Goal: Task Accomplishment & Management: Use online tool/utility

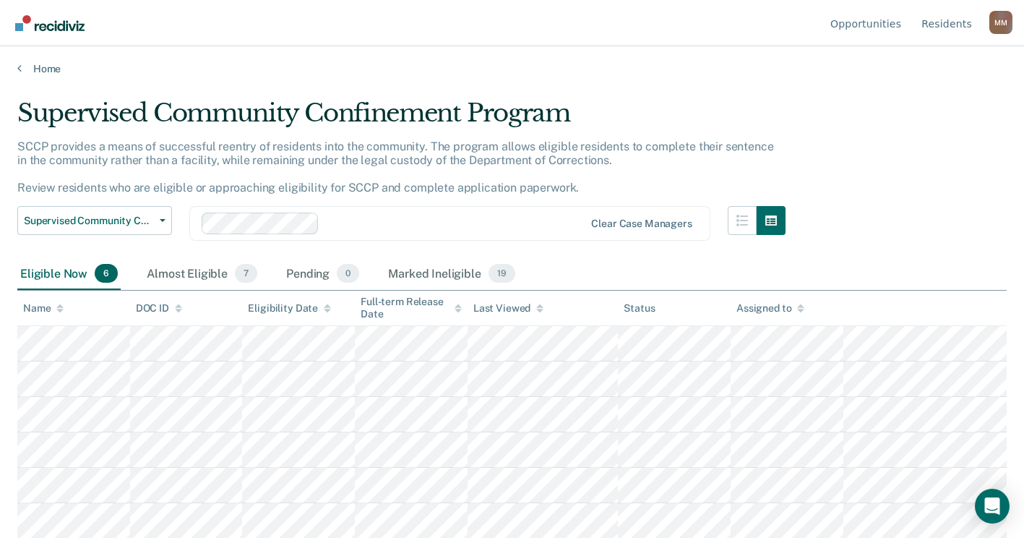
scroll to position [2, 0]
click at [215, 276] on div "Almost Eligible 7" at bounding box center [202, 273] width 116 height 32
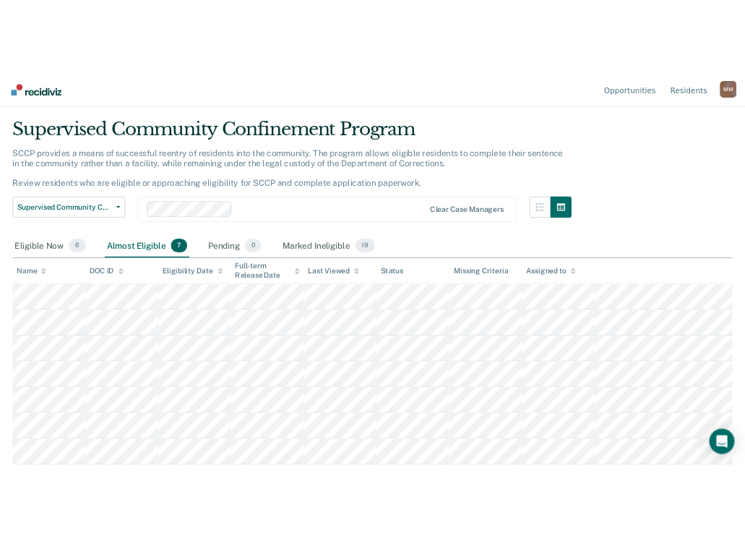
scroll to position [0, 0]
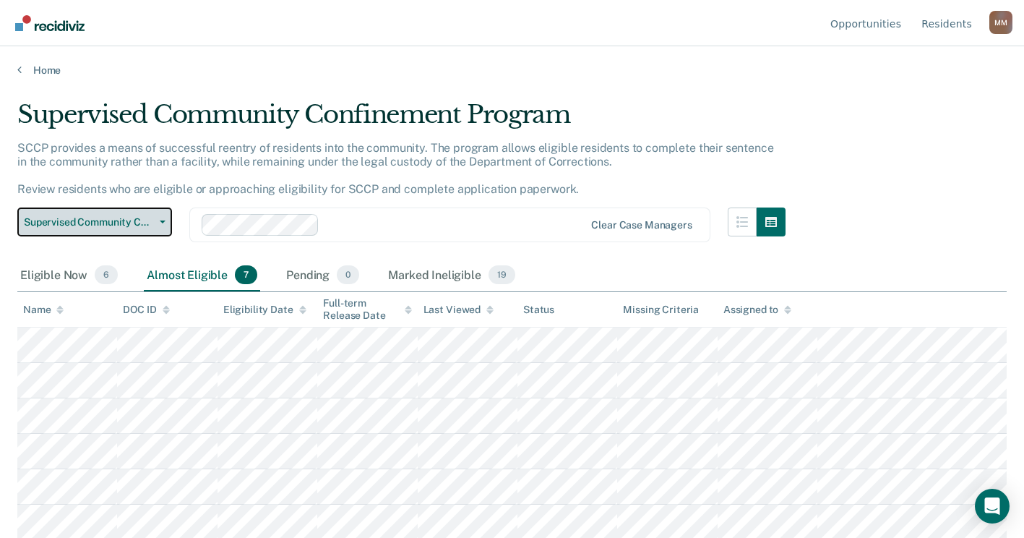
click at [100, 218] on span "Supervised Community Confinement Program" at bounding box center [89, 222] width 130 height 12
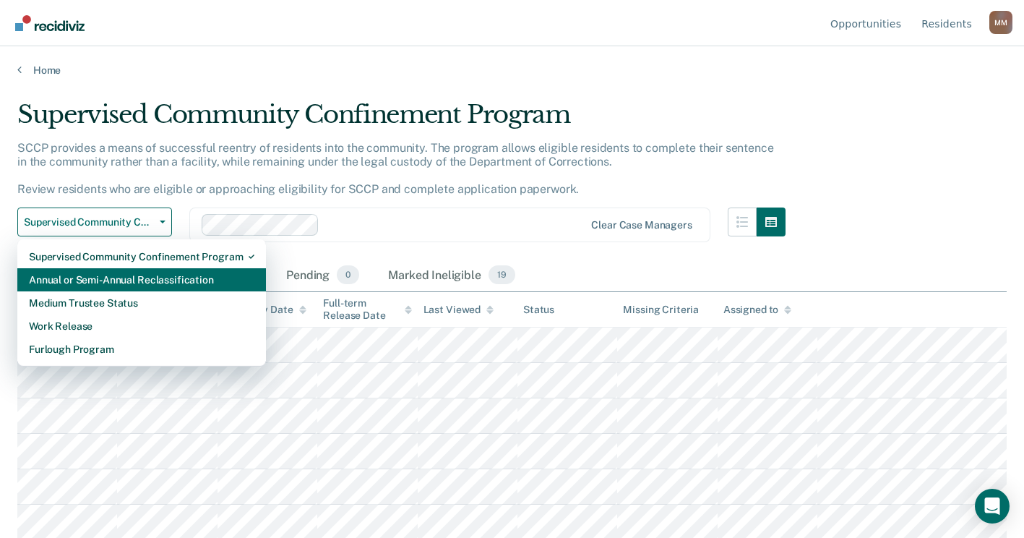
click at [103, 280] on div "Annual or Semi-Annual Reclassification" at bounding box center [142, 279] width 226 height 23
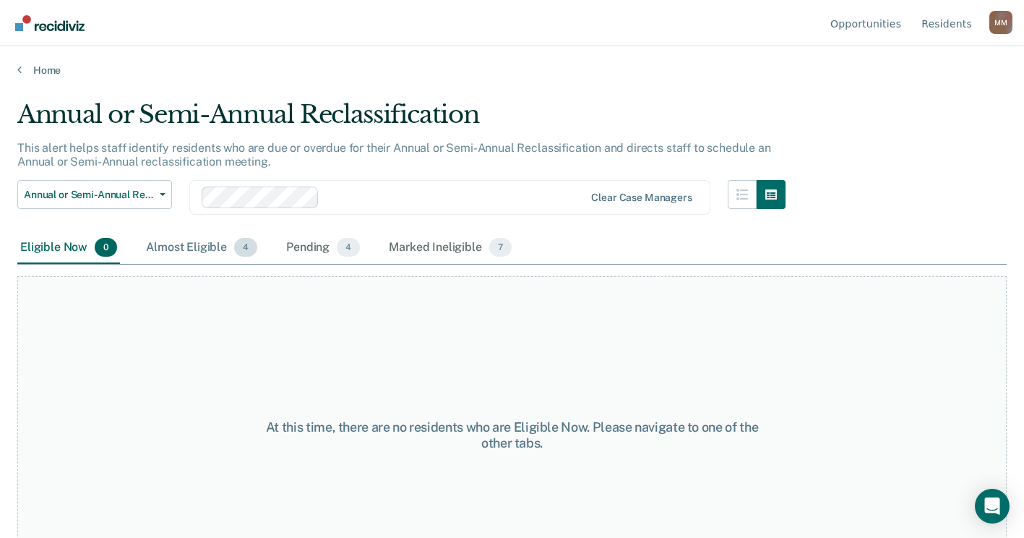
click at [191, 244] on div "Almost Eligible 4" at bounding box center [201, 248] width 117 height 32
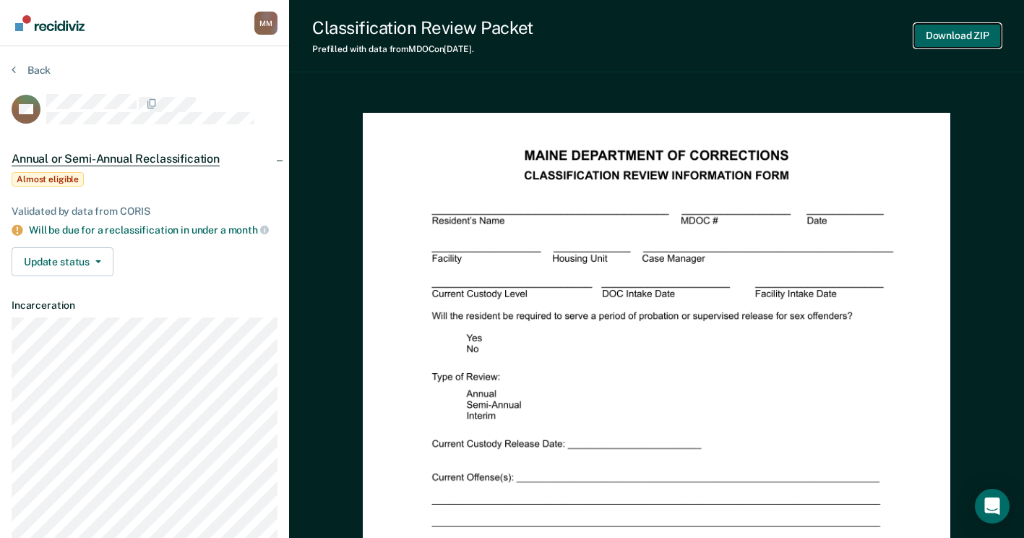
click at [953, 27] on button "Download ZIP" at bounding box center [957, 36] width 87 height 24
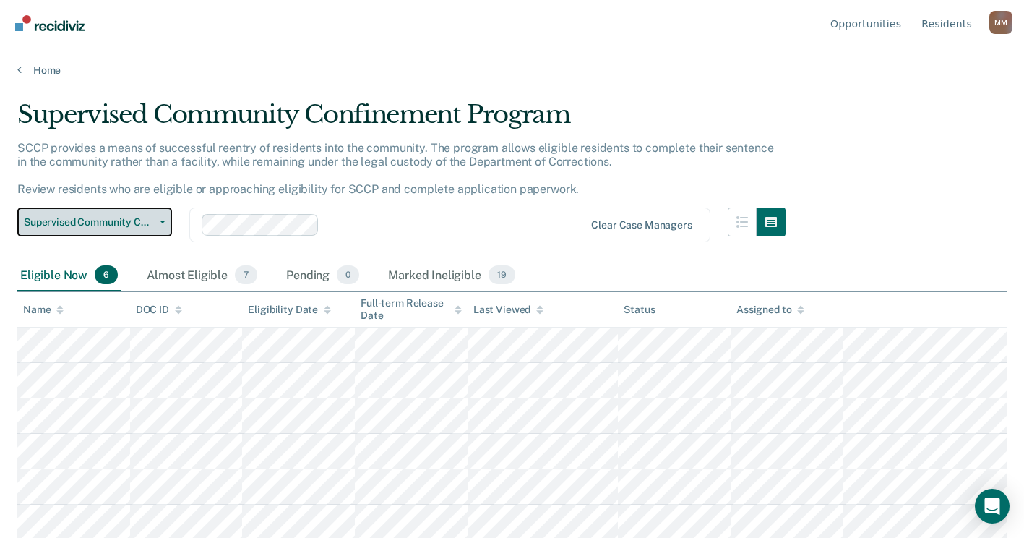
click at [167, 216] on button "Supervised Community Confinement Program" at bounding box center [94, 221] width 155 height 29
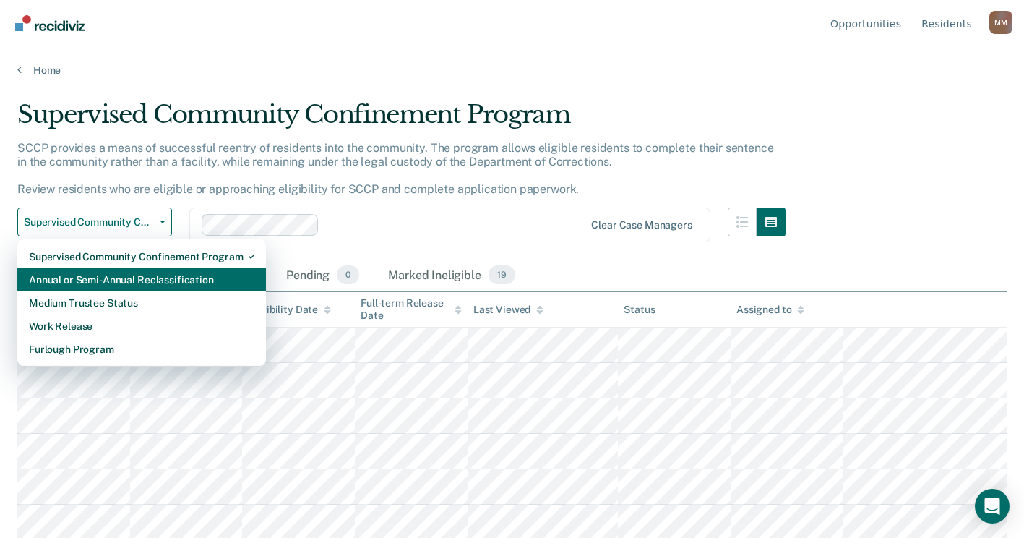
click at [119, 286] on div "Annual or Semi-Annual Reclassification" at bounding box center [142, 279] width 226 height 23
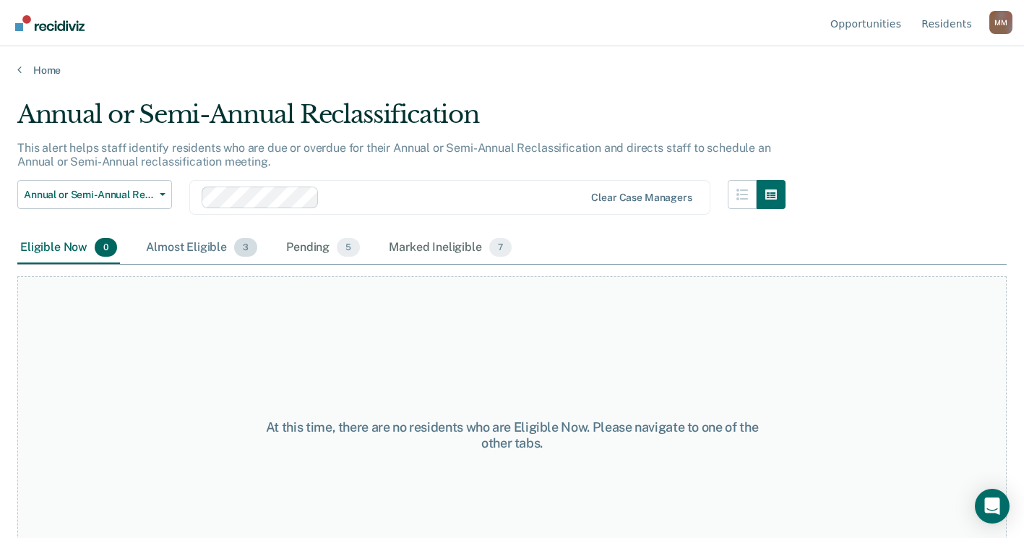
click at [207, 245] on div "Almost Eligible 3" at bounding box center [201, 248] width 117 height 32
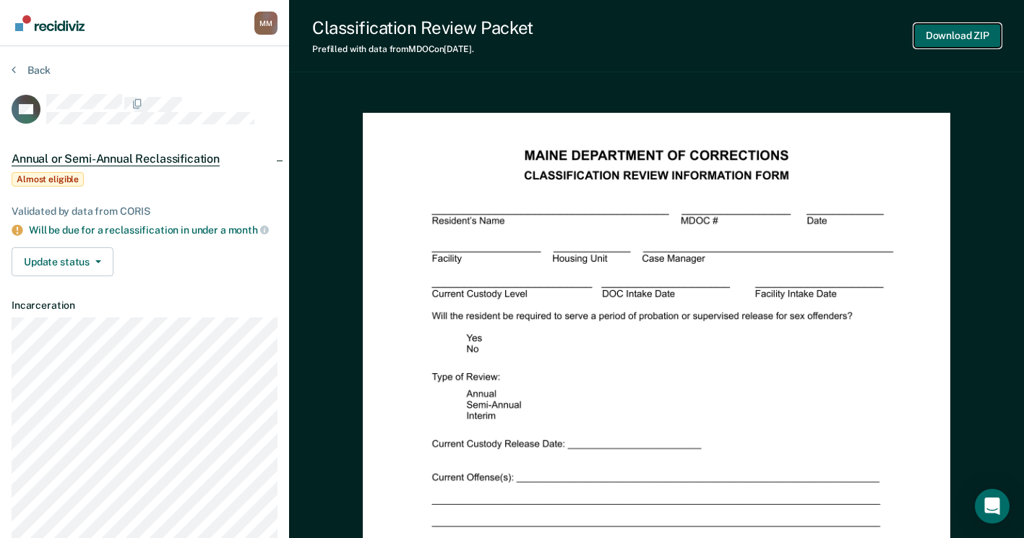
click at [961, 35] on button "Download ZIP" at bounding box center [957, 36] width 87 height 24
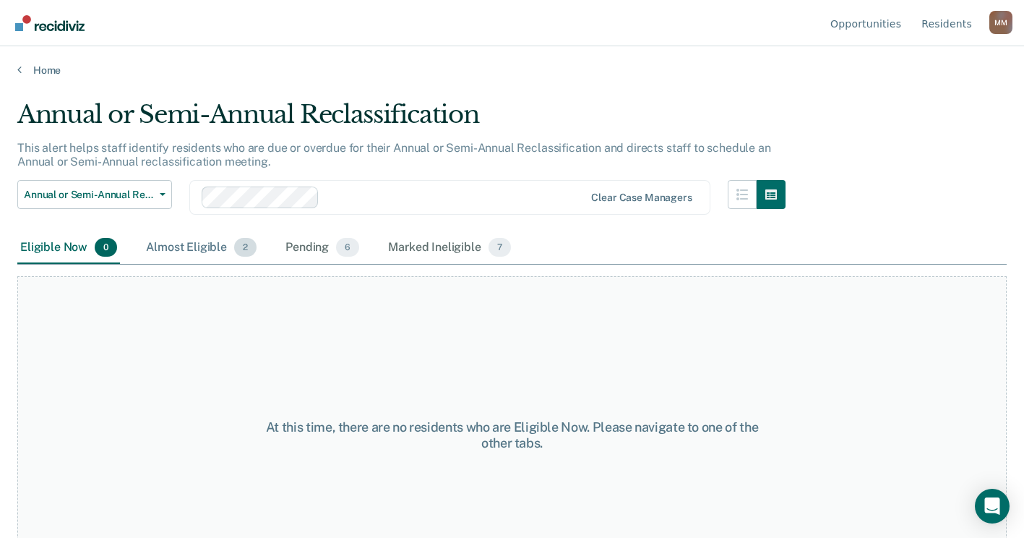
click at [200, 251] on div "Almost Eligible 2" at bounding box center [201, 248] width 116 height 32
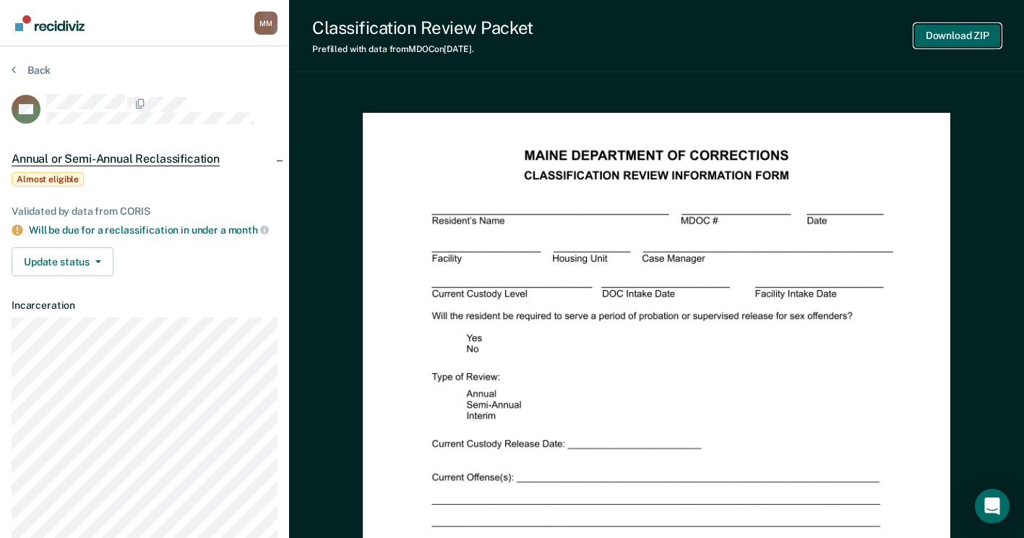
click at [957, 34] on button "Download ZIP" at bounding box center [957, 36] width 87 height 24
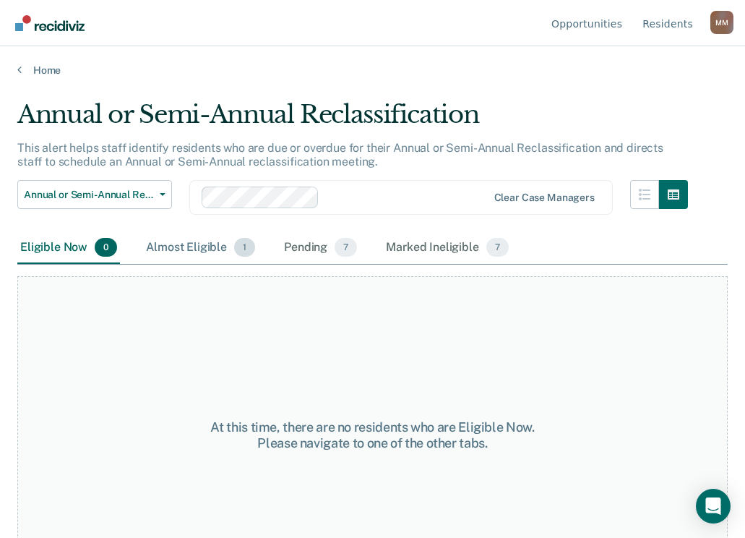
click at [184, 245] on div "Almost Eligible 1" at bounding box center [200, 248] width 115 height 32
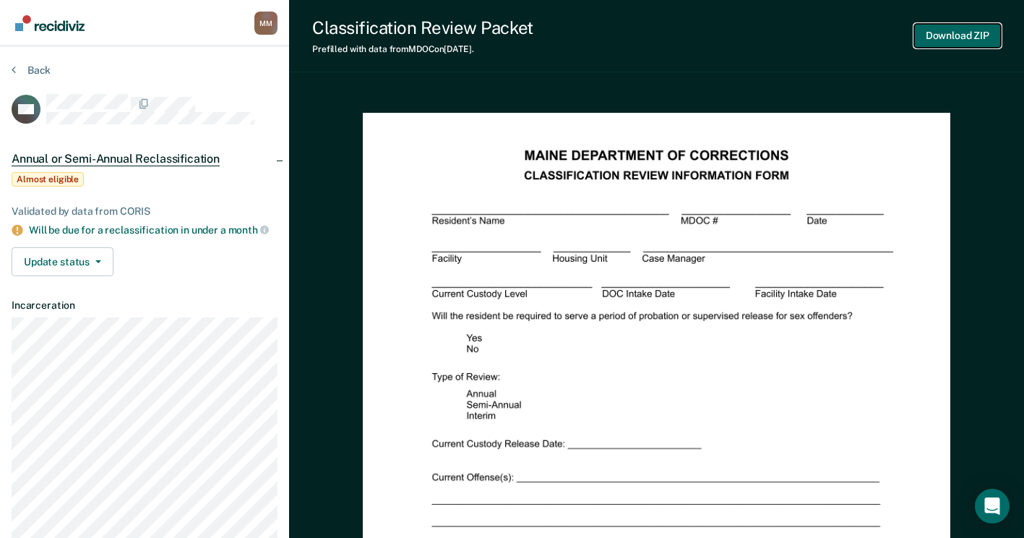
click at [967, 39] on button "Download ZIP" at bounding box center [957, 36] width 87 height 24
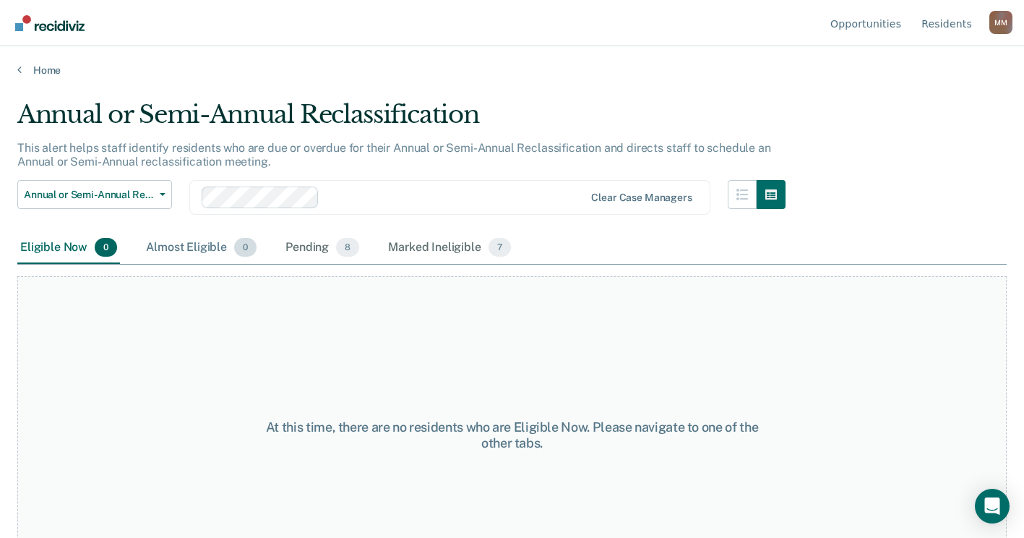
click at [166, 244] on div "Almost Eligible 0" at bounding box center [201, 248] width 116 height 32
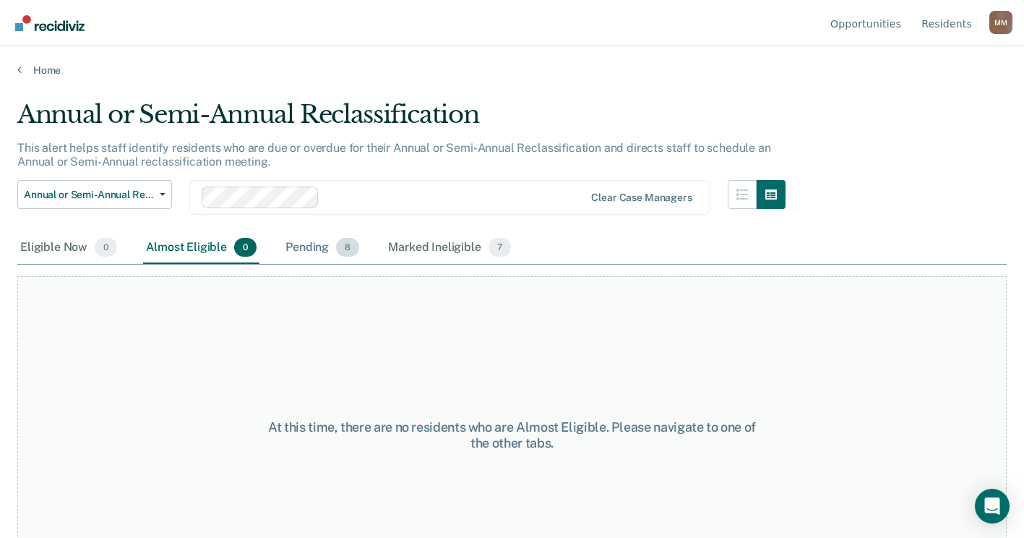
click at [305, 249] on div "Pending 8" at bounding box center [323, 248] width 80 height 32
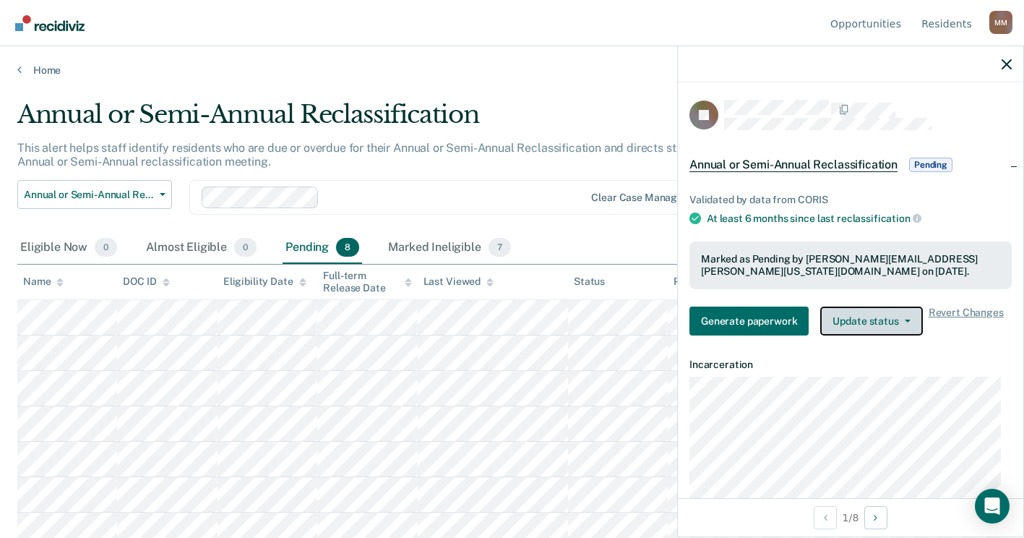
click at [898, 322] on button "Update status" at bounding box center [871, 321] width 102 height 29
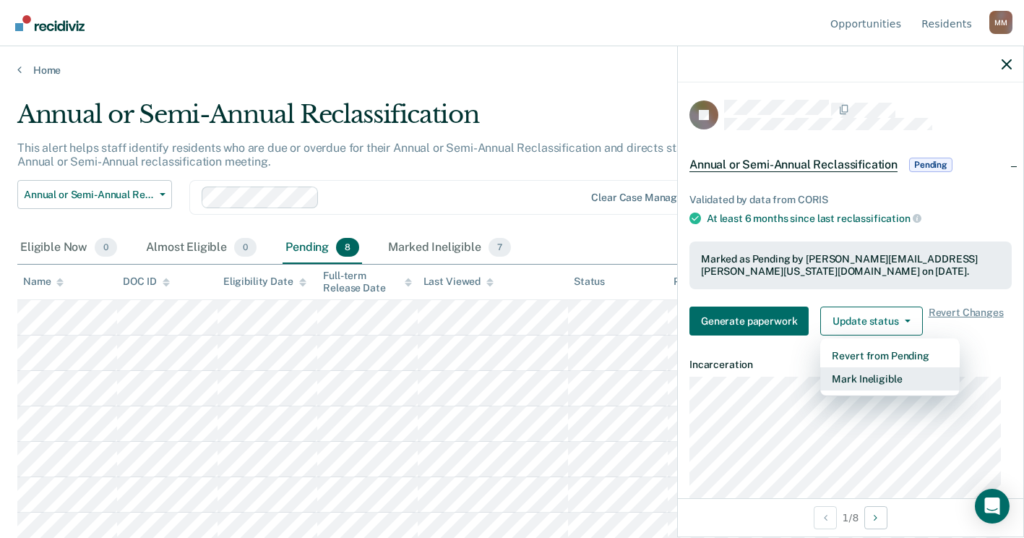
click at [898, 382] on button "Mark Ineligible" at bounding box center [890, 378] width 140 height 23
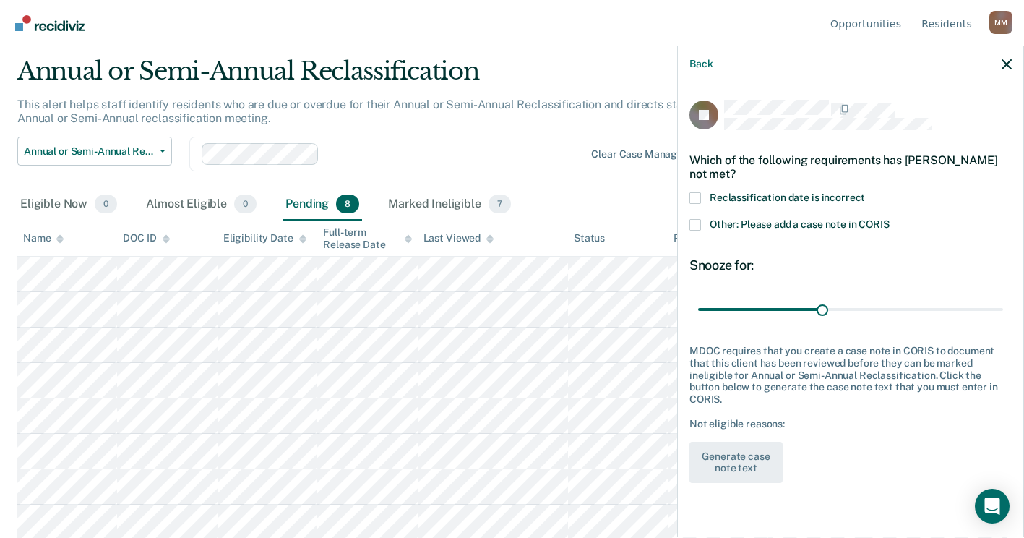
scroll to position [46, 0]
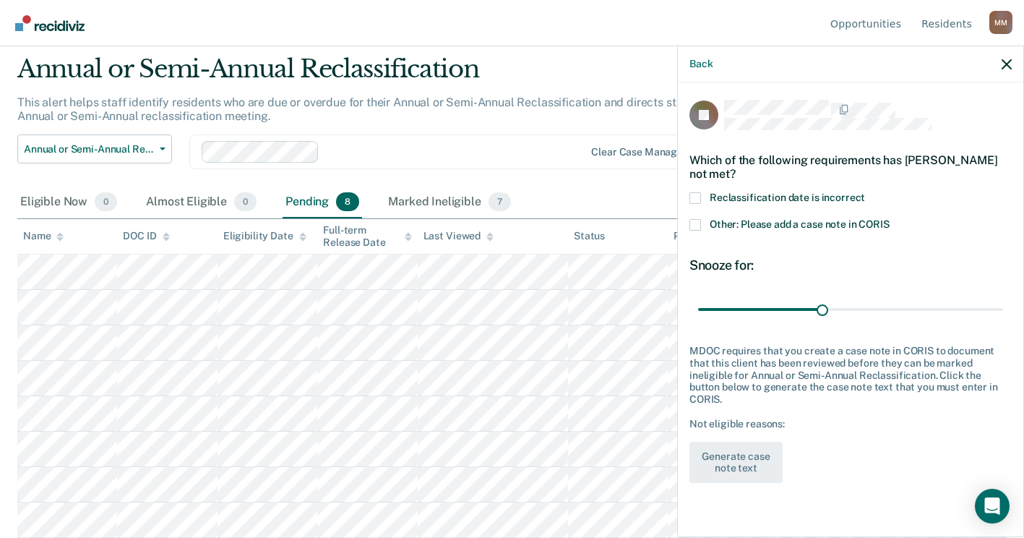
click at [696, 219] on span at bounding box center [696, 225] width 12 height 12
click at [890, 219] on input "Other: Please add a case note in CORIS" at bounding box center [890, 219] width 0 height 0
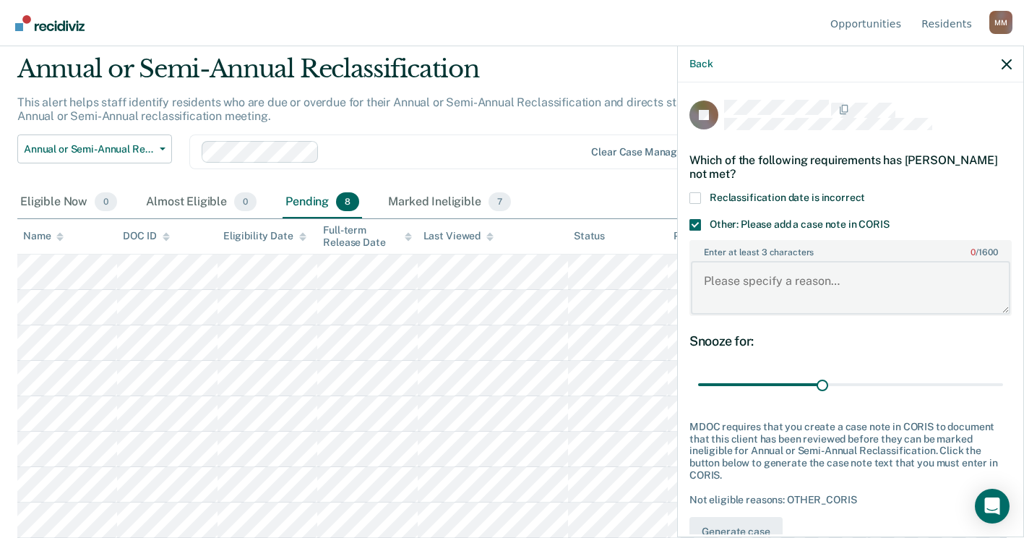
click at [746, 280] on textarea "Enter at least 3 characters 0 / 1600" at bounding box center [851, 287] width 320 height 53
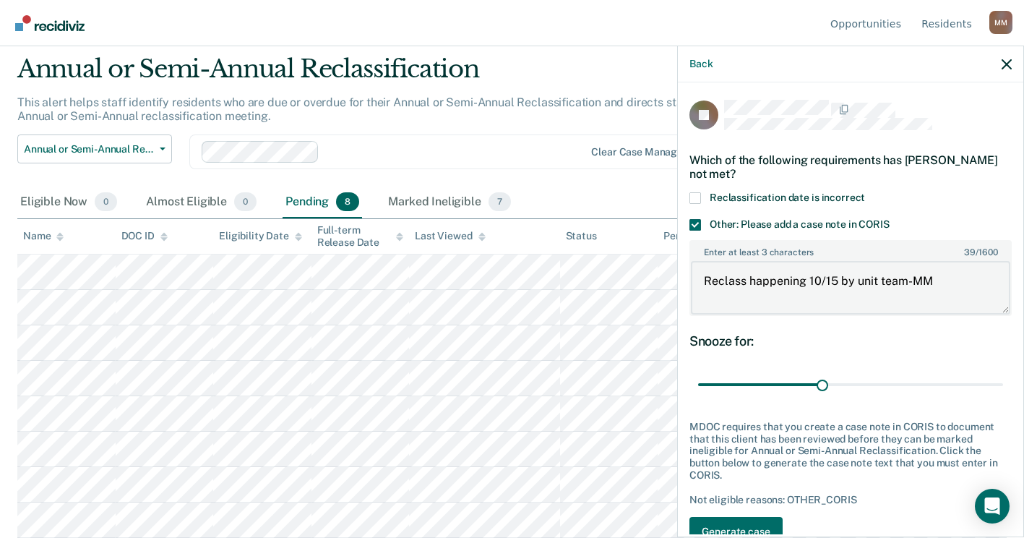
click at [620, 306] on body "Looks like you’re using Internet Explorer 11. For faster loading and a better e…" at bounding box center [512, 223] width 1024 height 538
type textarea "Reclass happening 10/15 by unit team-MM"
drag, startPoint x: 820, startPoint y: 385, endPoint x: 1037, endPoint y: 387, distance: 217.6
type input "73"
click at [1003, 387] on input "range" at bounding box center [850, 384] width 305 height 25
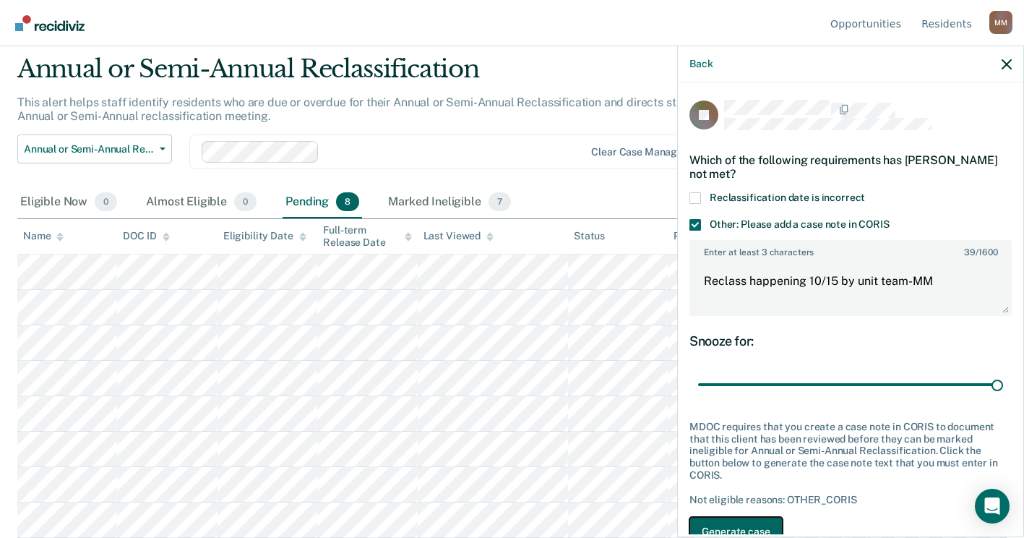
click at [750, 523] on button "Generate case note text" at bounding box center [736, 538] width 93 height 42
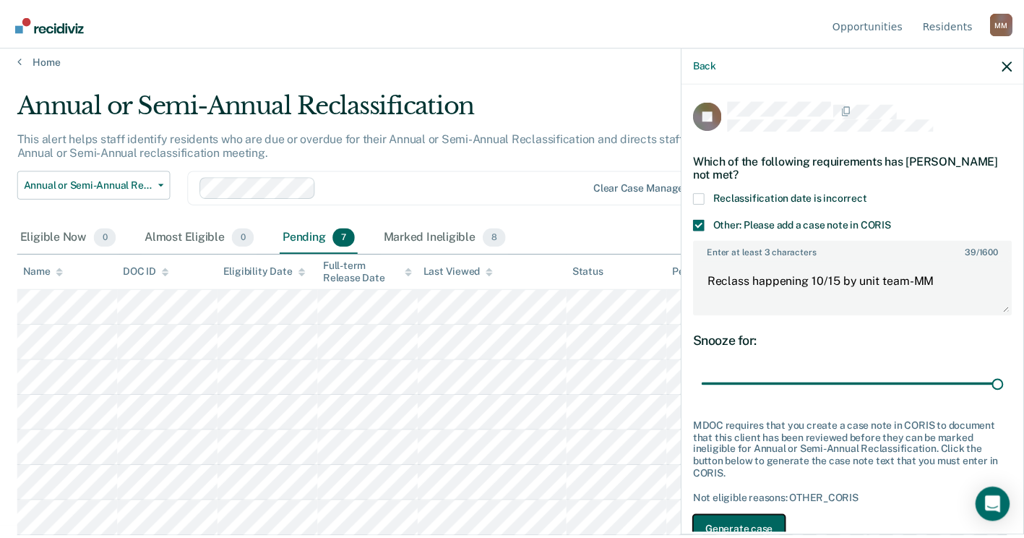
scroll to position [23, 0]
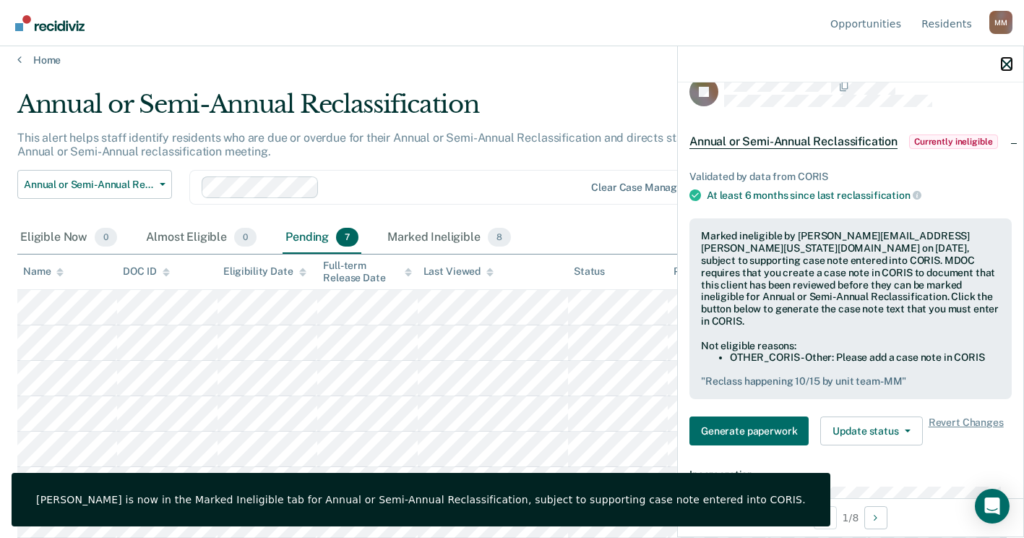
click at [1008, 64] on icon "button" at bounding box center [1007, 64] width 10 height 10
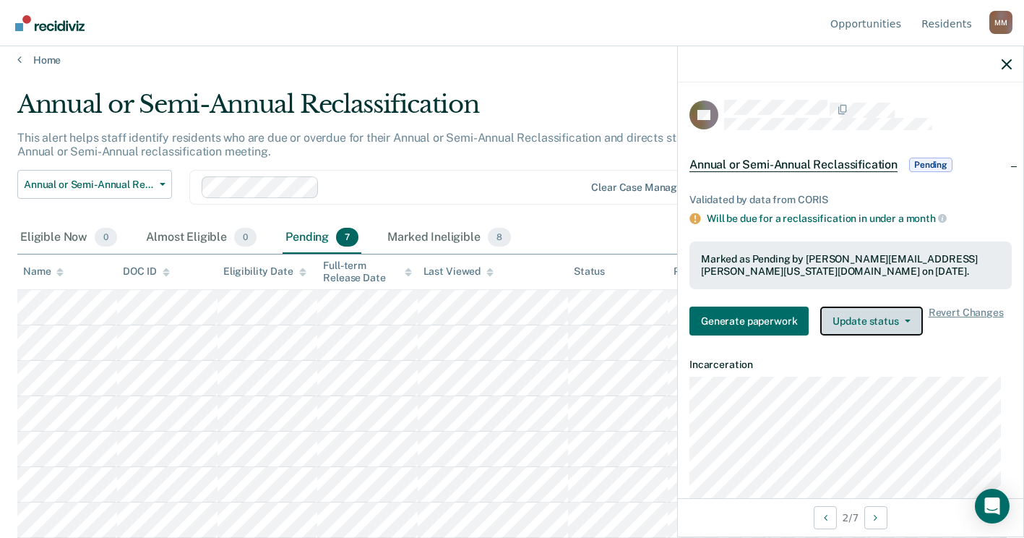
click at [901, 322] on button "Update status" at bounding box center [871, 321] width 102 height 29
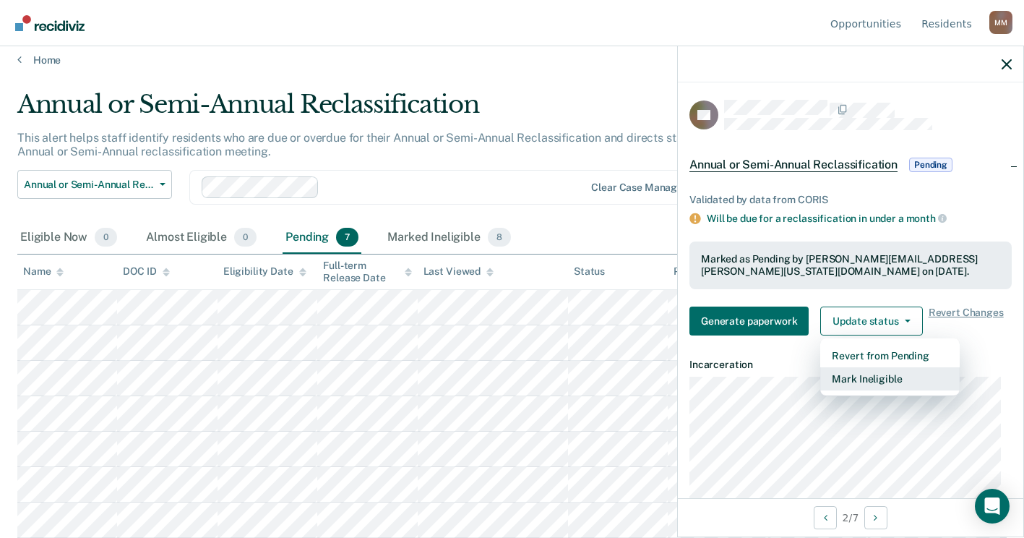
click at [891, 377] on button "Mark Ineligible" at bounding box center [890, 378] width 140 height 23
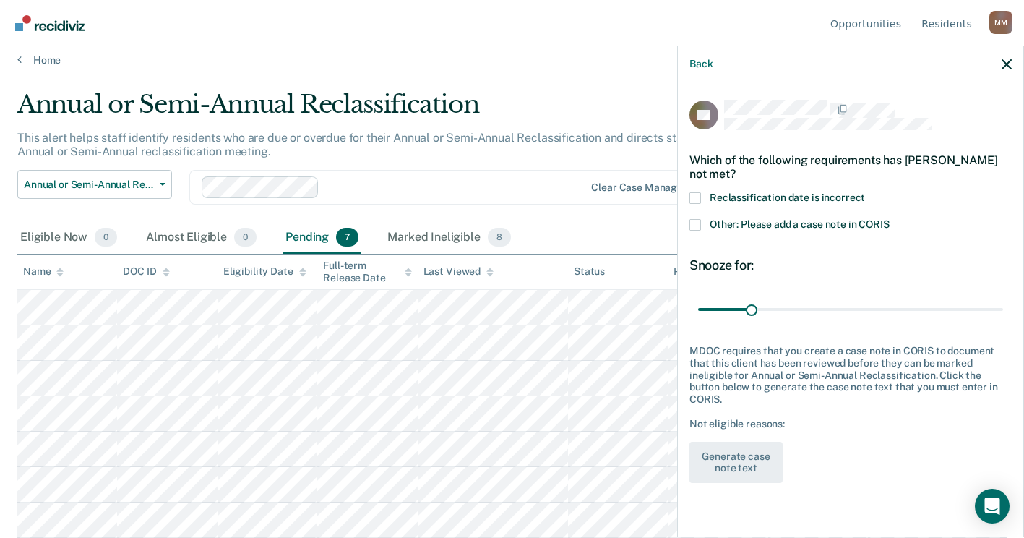
click at [696, 222] on span at bounding box center [696, 225] width 12 height 12
click at [890, 219] on input "Other: Please add a case note in CORIS" at bounding box center [890, 219] width 0 height 0
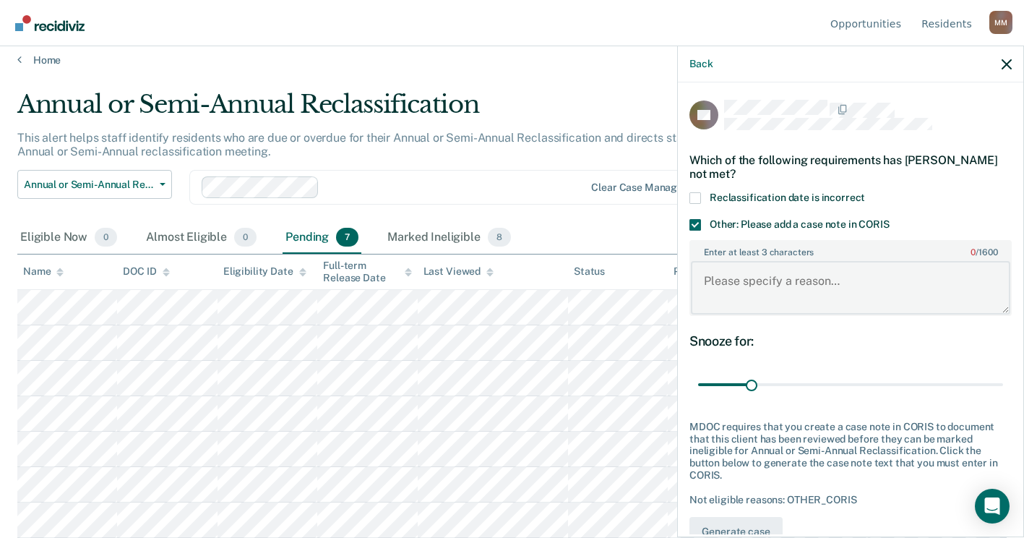
click at [750, 278] on textarea "Enter at least 3 characters 0 / 1600" at bounding box center [851, 287] width 320 height 53
paste textarea "Reclass happening 10/15 by unit team-MM"
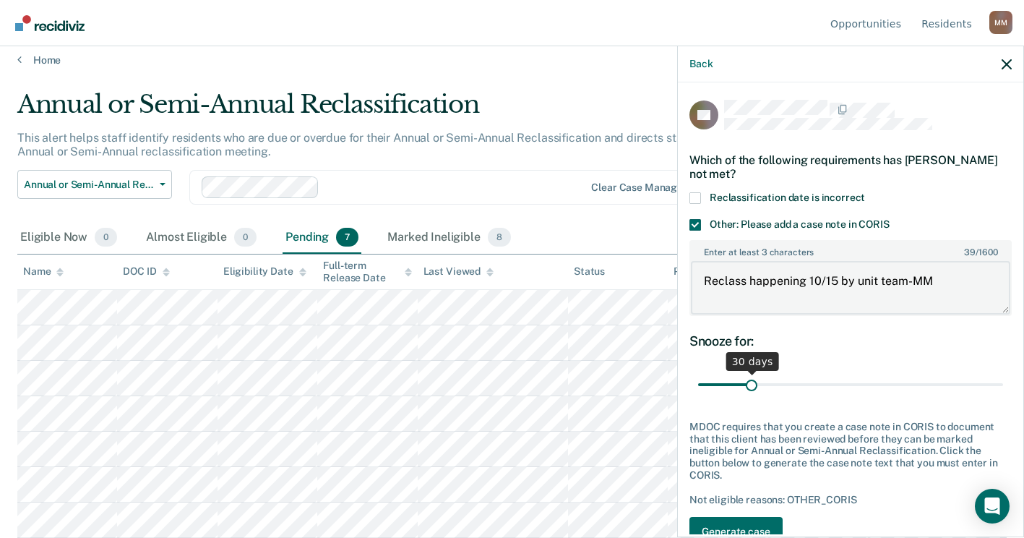
type textarea "Reclass happening 10/15 by unit team-MM"
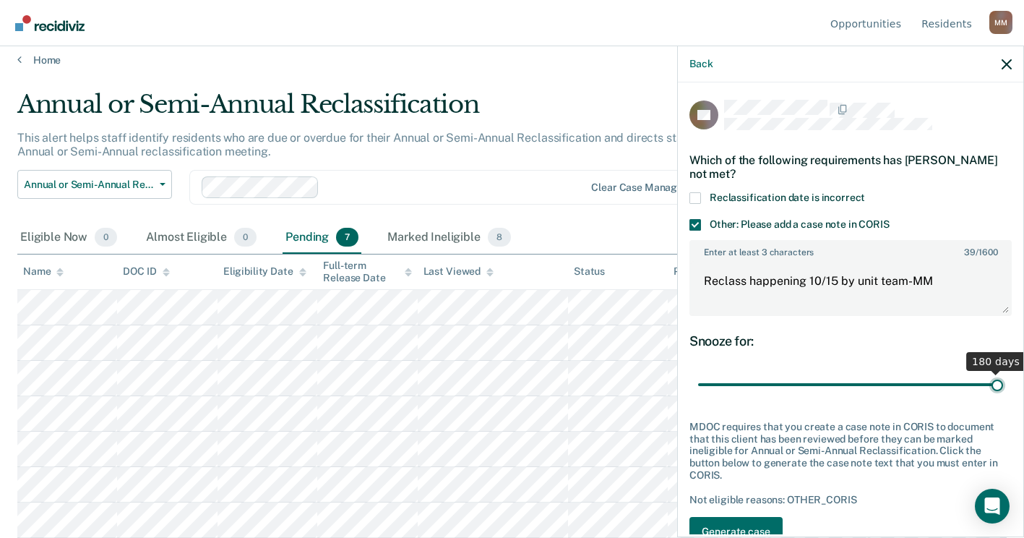
drag, startPoint x: 753, startPoint y: 383, endPoint x: 1037, endPoint y: 374, distance: 285.0
type input "180"
click at [1003, 374] on input "range" at bounding box center [850, 384] width 305 height 25
click at [716, 528] on button "Generate case note text" at bounding box center [736, 538] width 93 height 42
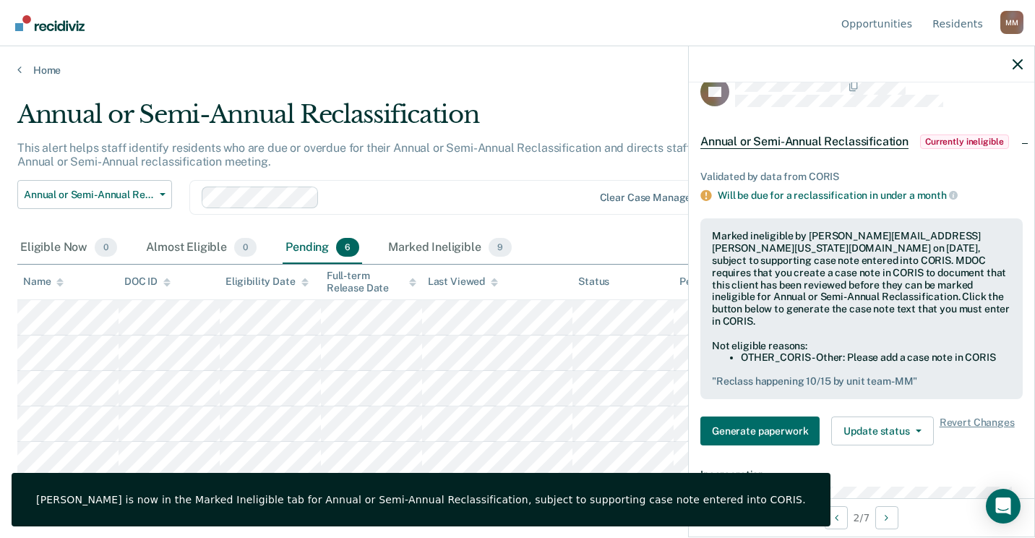
click at [1022, 57] on div at bounding box center [862, 64] width 346 height 36
click at [1013, 68] on icon "button" at bounding box center [1018, 64] width 10 height 10
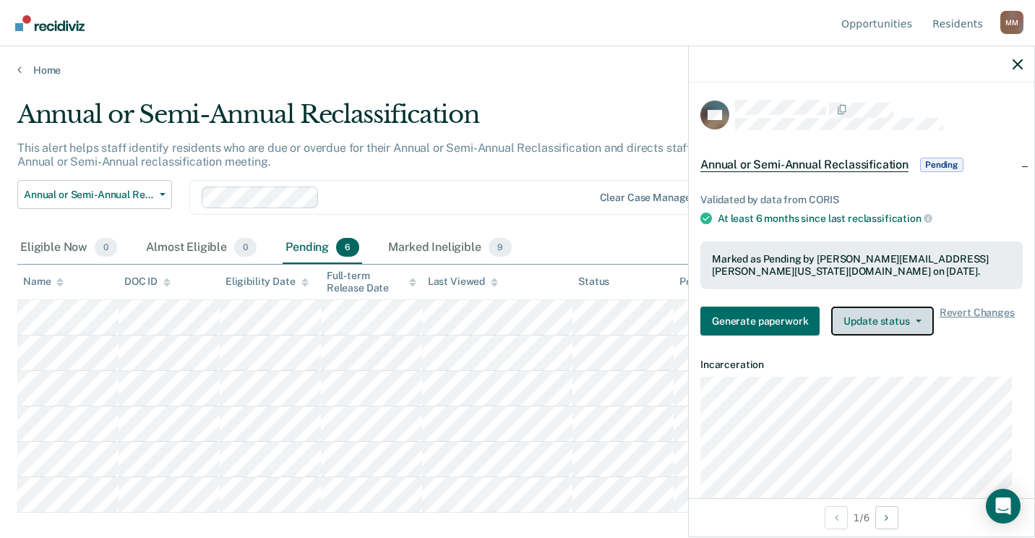
click at [911, 322] on button "Update status" at bounding box center [882, 321] width 102 height 29
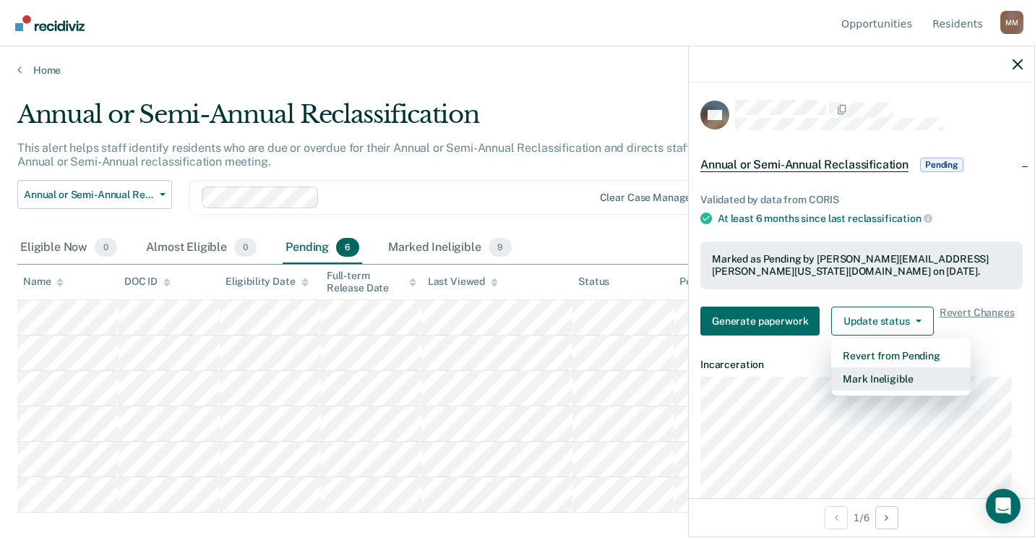
click at [894, 380] on button "Mark Ineligible" at bounding box center [901, 378] width 140 height 23
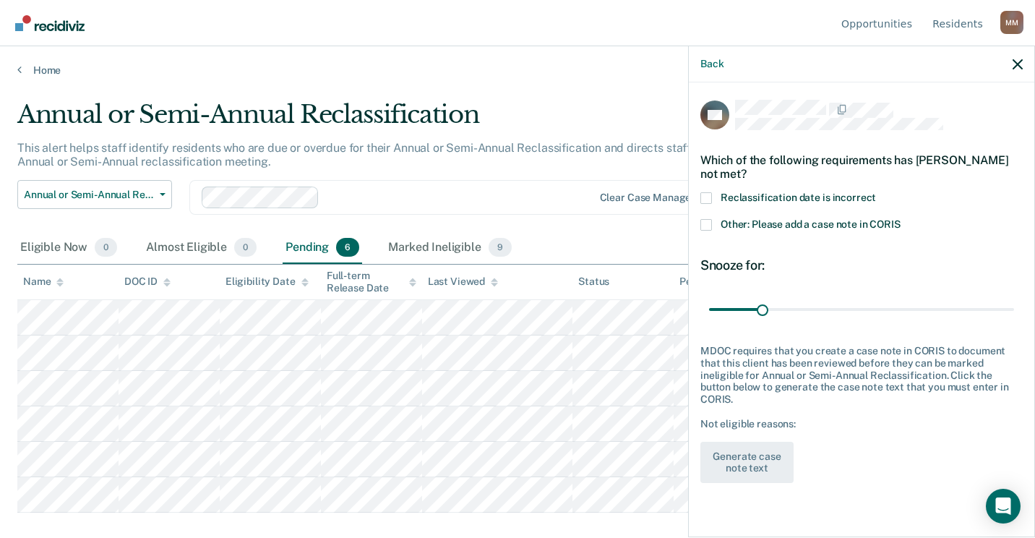
click at [708, 226] on span at bounding box center [706, 225] width 12 height 12
click at [901, 219] on input "Other: Please add a case note in CORIS" at bounding box center [901, 219] width 0 height 0
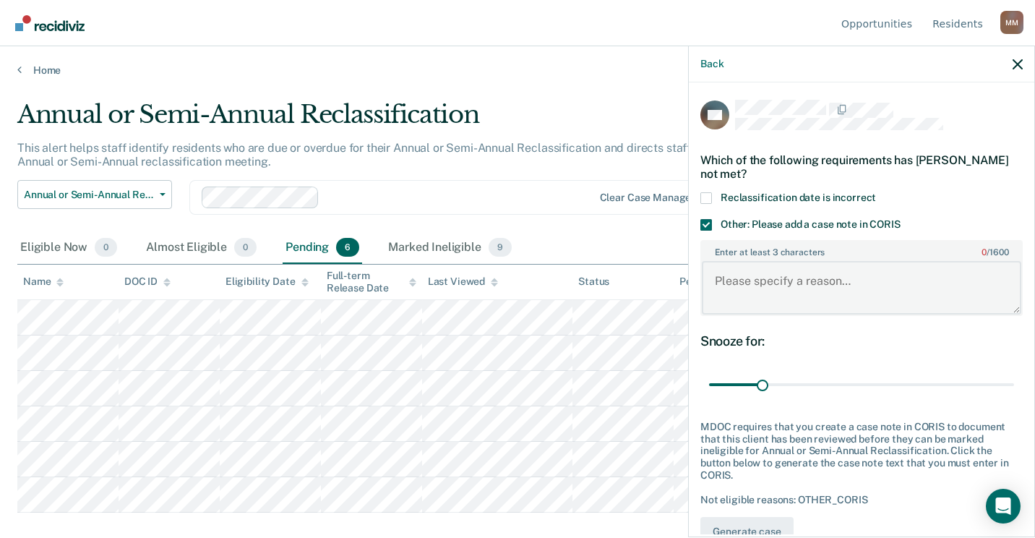
click at [755, 293] on textarea "Enter at least 3 characters 0 / 1600" at bounding box center [862, 287] width 320 height 53
paste textarea "Reclass happening 10/15 by unit team-MM"
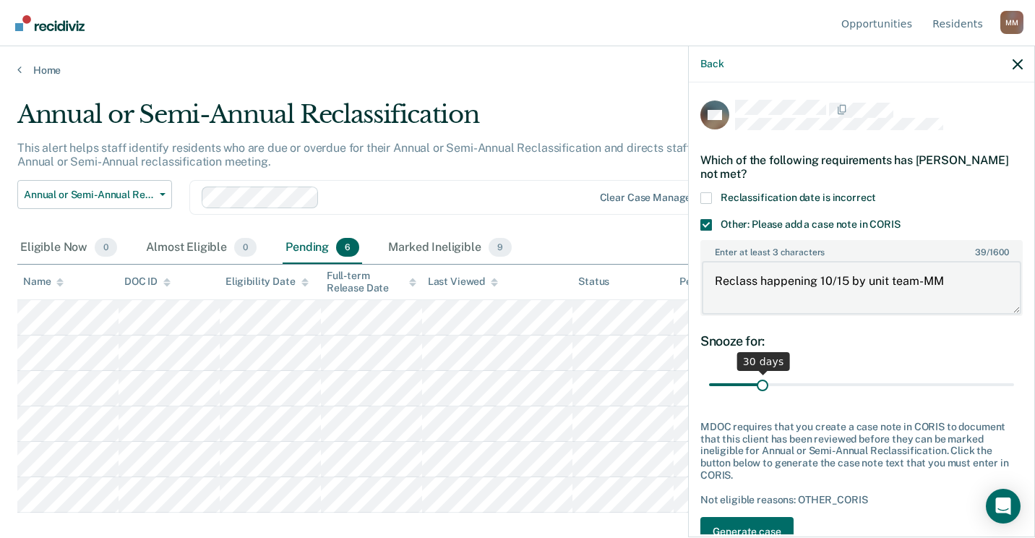
type textarea "Reclass happening 10/15 by unit team-MM"
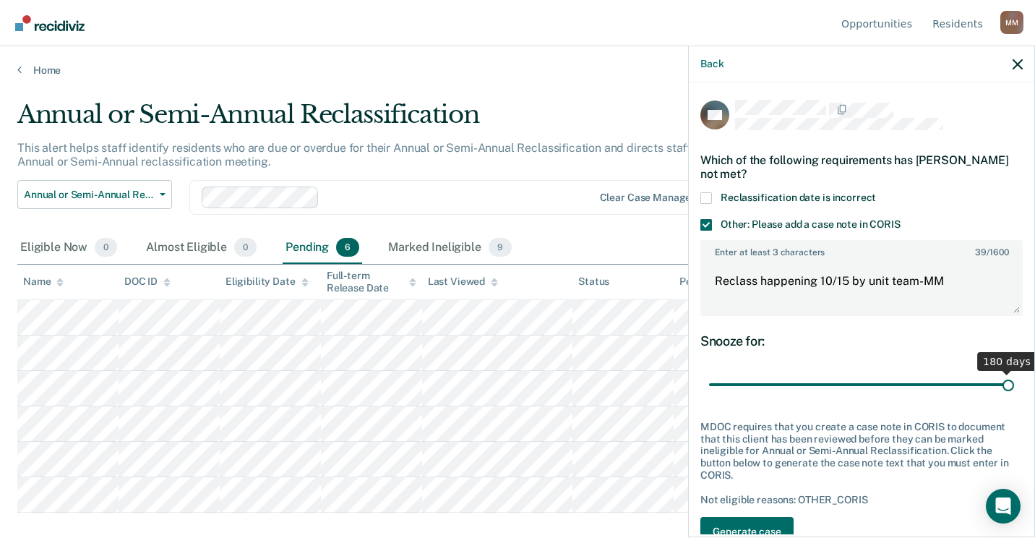
drag, startPoint x: 765, startPoint y: 387, endPoint x: 1037, endPoint y: 378, distance: 272.7
type input "180"
click at [1014, 378] on input "range" at bounding box center [861, 384] width 305 height 25
click at [767, 523] on button "Generate case note text" at bounding box center [746, 538] width 93 height 42
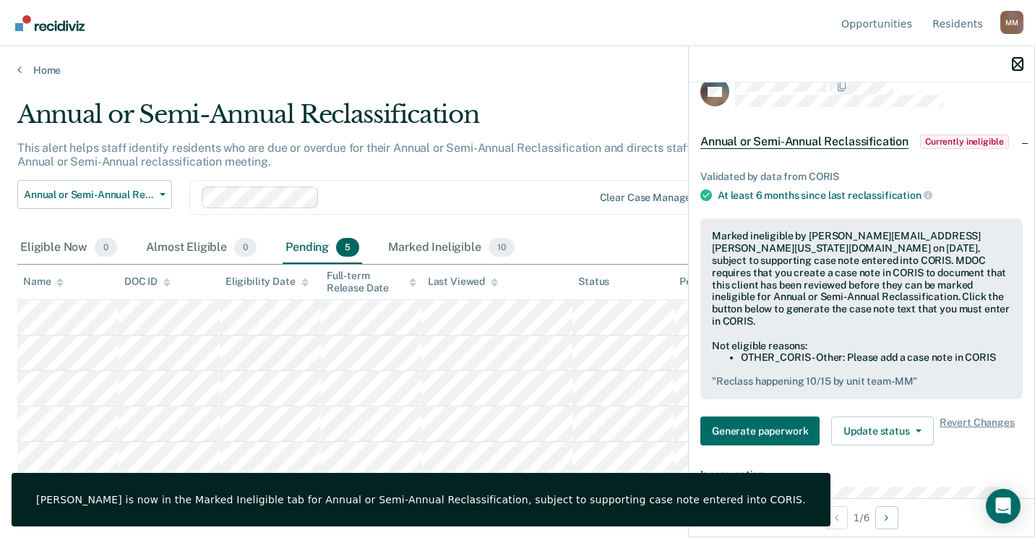
click at [1013, 63] on icon "button" at bounding box center [1018, 64] width 10 height 10
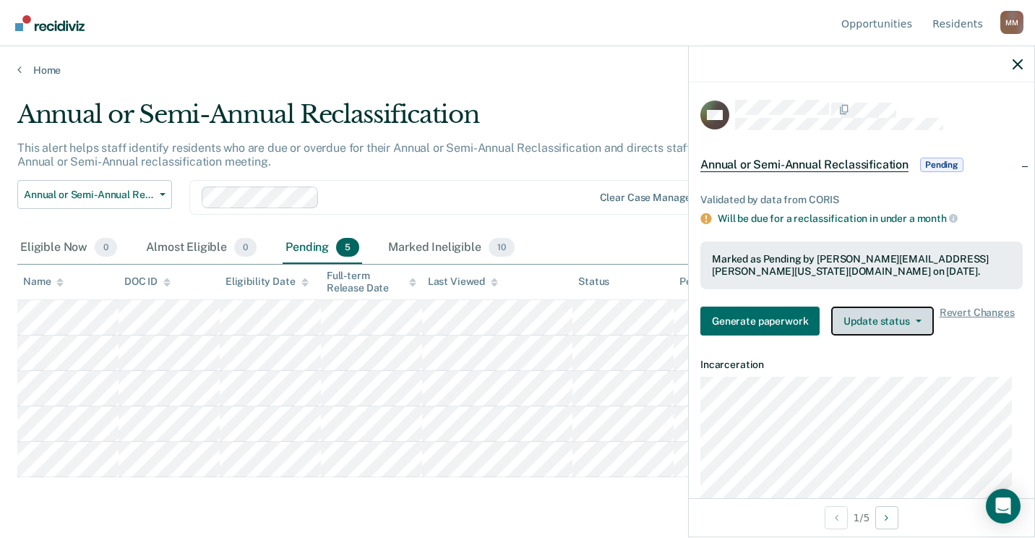
click at [883, 324] on button "Update status" at bounding box center [882, 321] width 102 height 29
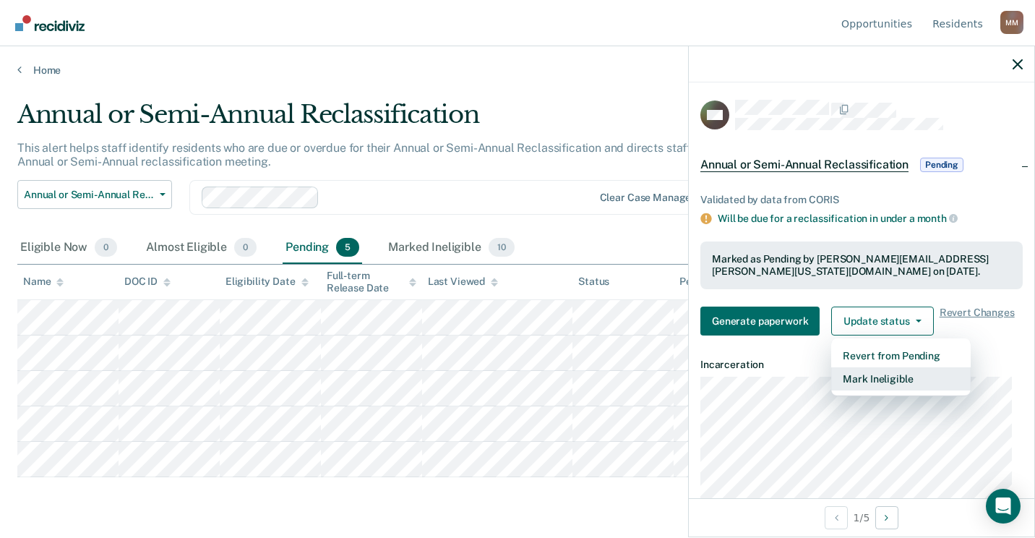
click at [888, 376] on button "Mark Ineligible" at bounding box center [901, 378] width 140 height 23
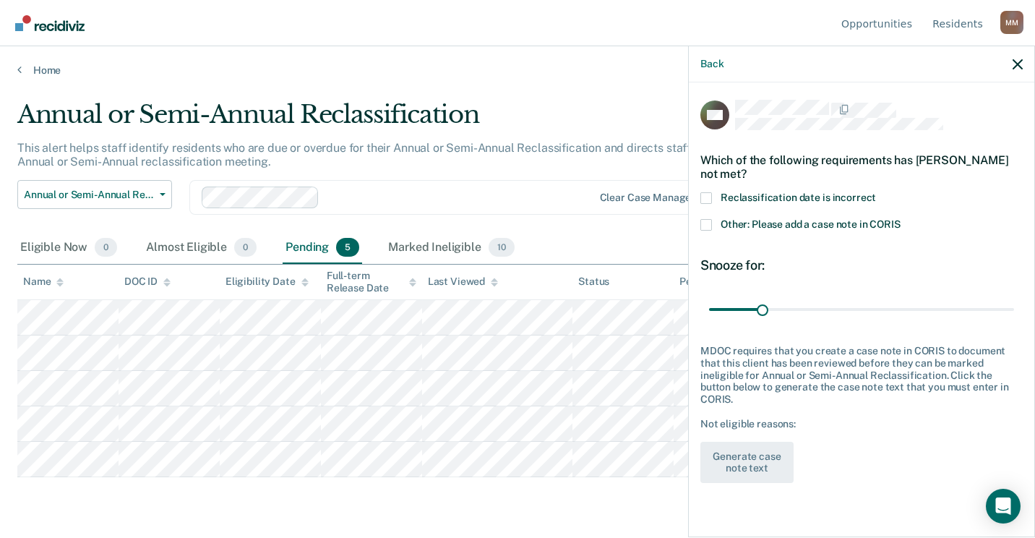
click at [698, 214] on div "RW Which of the following requirements has Rhiannon Welch not met? Reclassifica…" at bounding box center [862, 308] width 346 height 452
click at [708, 223] on span at bounding box center [706, 225] width 12 height 12
click at [901, 219] on input "Other: Please add a case note in CORIS" at bounding box center [901, 219] width 0 height 0
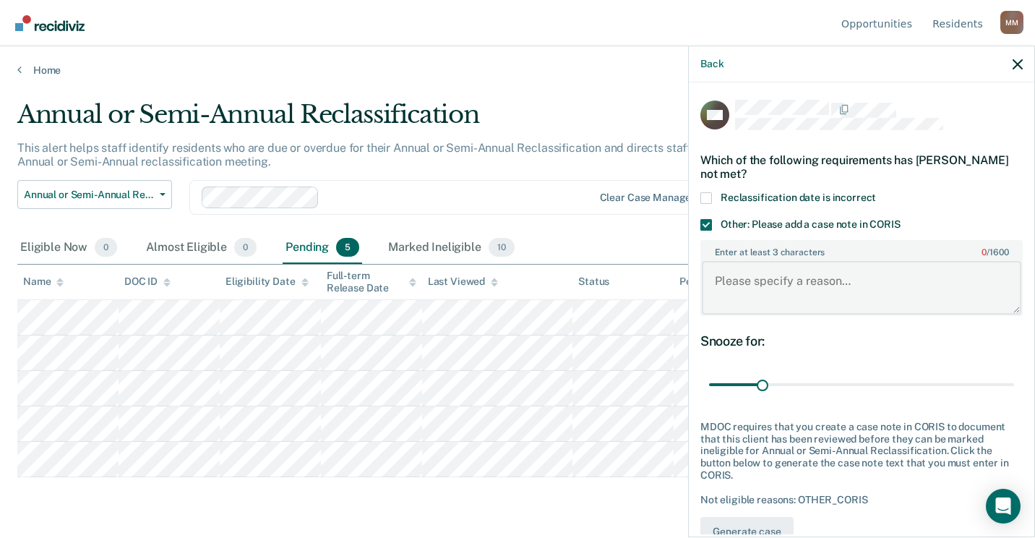
click at [731, 270] on textarea "Enter at least 3 characters 0 / 1600" at bounding box center [862, 287] width 320 height 53
paste textarea "Reclass happening 10/15 by unit team-MM"
click at [849, 276] on textarea "Reclass happening 10/15 by unit team-MM" at bounding box center [862, 287] width 320 height 53
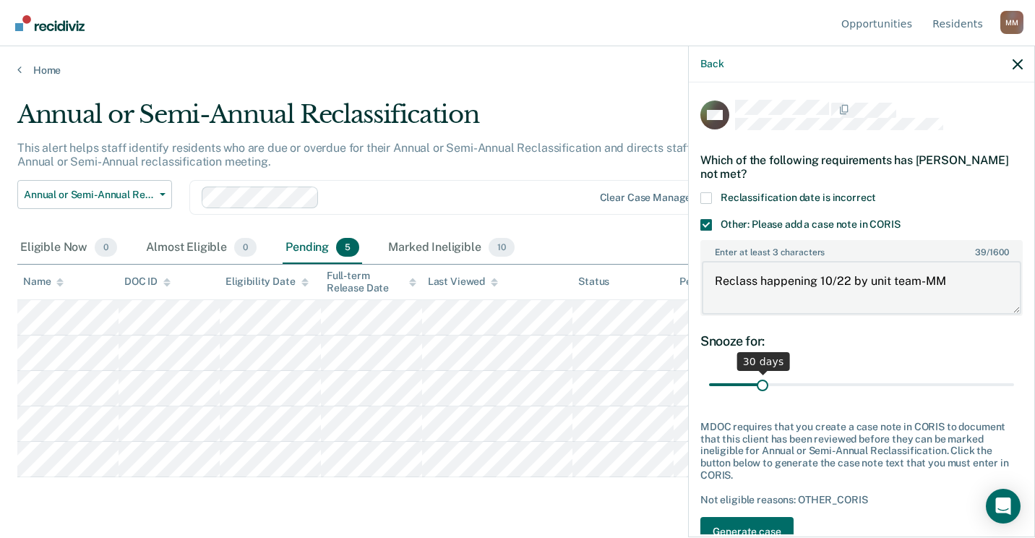
type textarea "Reclass happening 10/22 by unit team-MM"
drag, startPoint x: 763, startPoint y: 382, endPoint x: 1029, endPoint y: 386, distance: 266.1
type input "180"
click at [1014, 386] on input "range" at bounding box center [861, 384] width 305 height 25
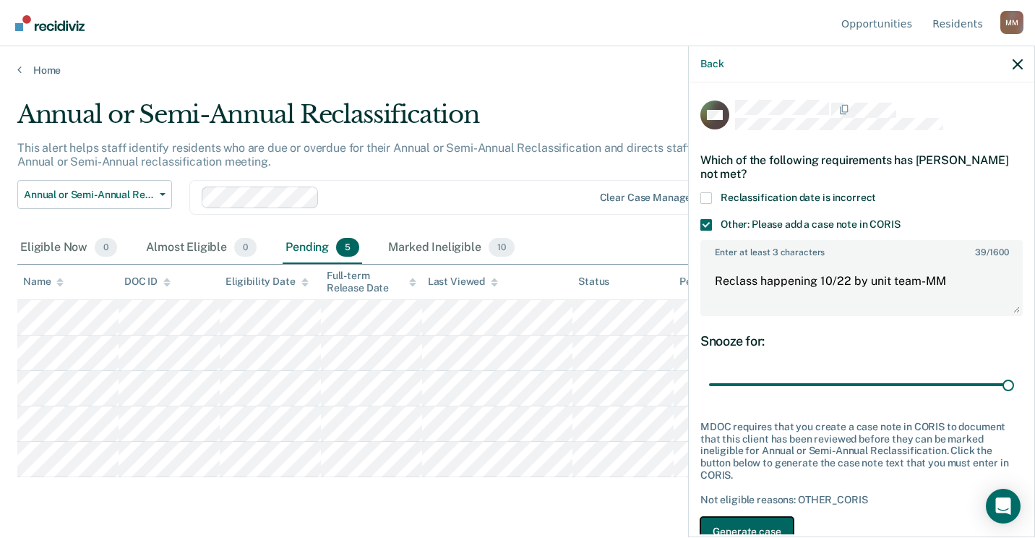
click at [770, 528] on button "Generate case note text" at bounding box center [746, 538] width 93 height 42
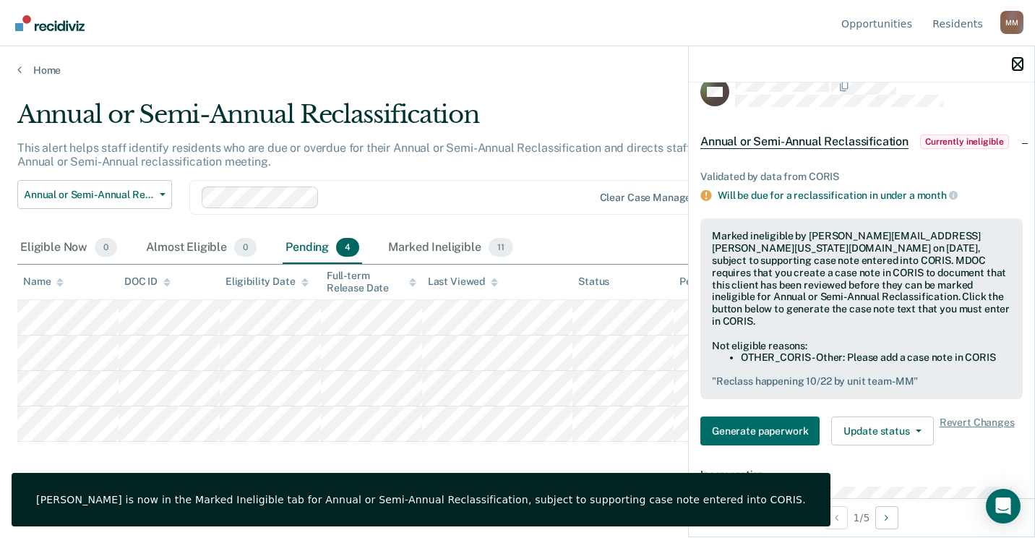
click at [1014, 63] on icon "button" at bounding box center [1018, 64] width 10 height 10
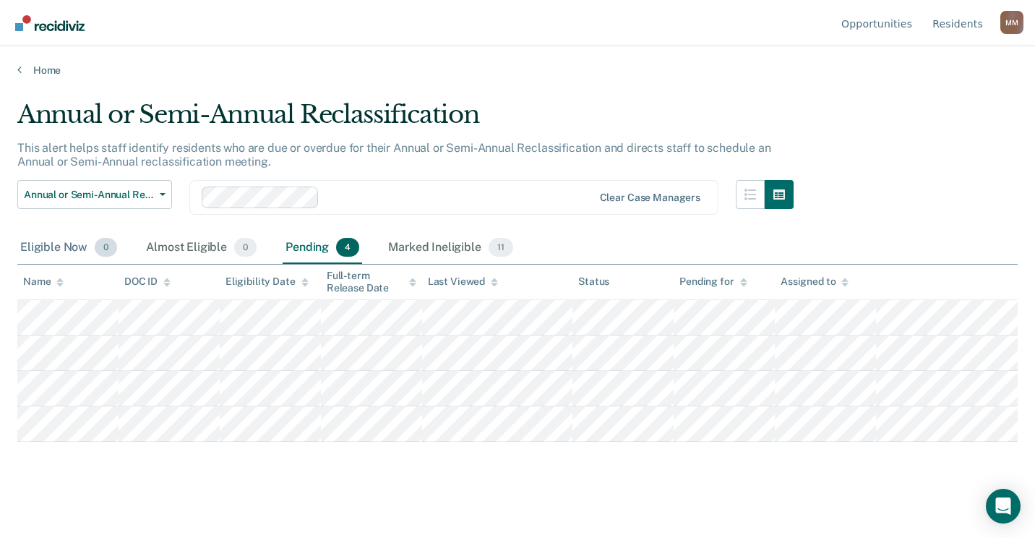
click at [56, 247] on div "Eligible Now 0" at bounding box center [68, 248] width 103 height 32
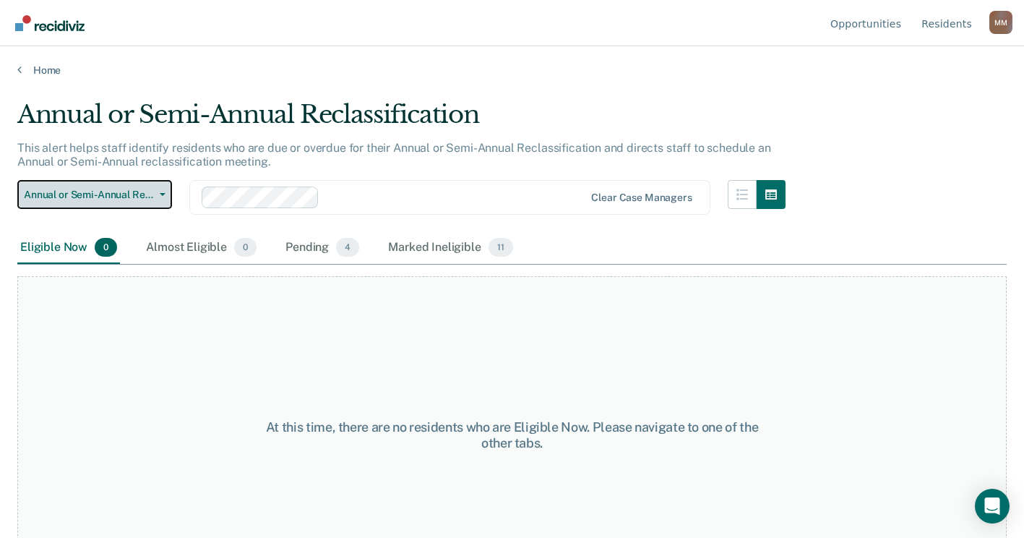
click at [166, 192] on button "Annual or Semi-Annual Reclassification" at bounding box center [94, 194] width 155 height 29
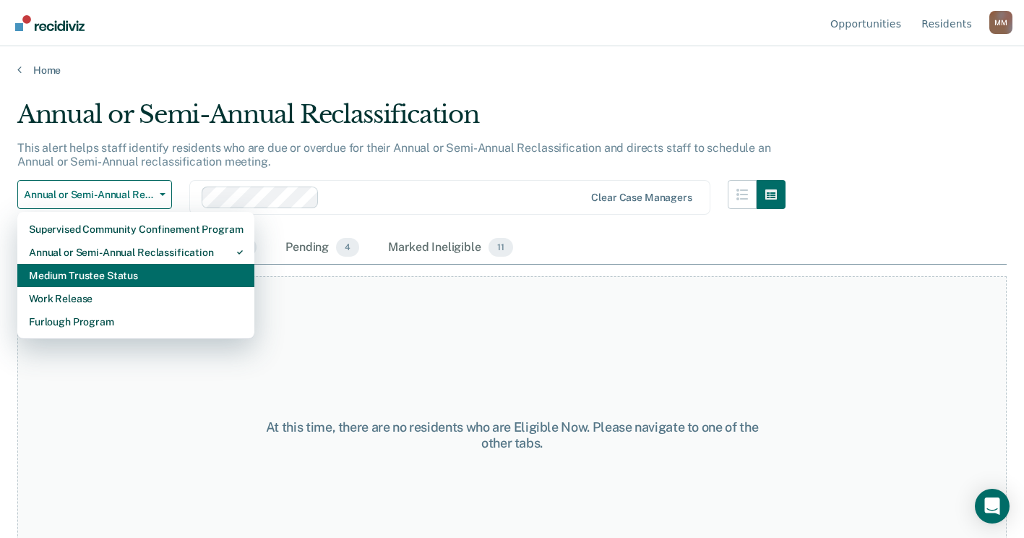
click at [113, 278] on div "Medium Trustee Status" at bounding box center [136, 275] width 214 height 23
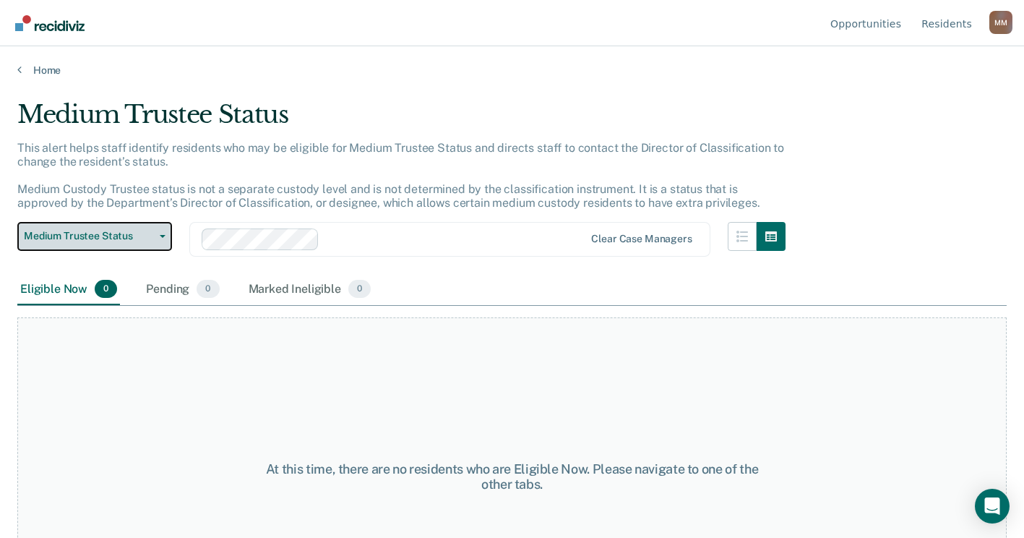
click at [162, 236] on icon "button" at bounding box center [163, 236] width 6 height 3
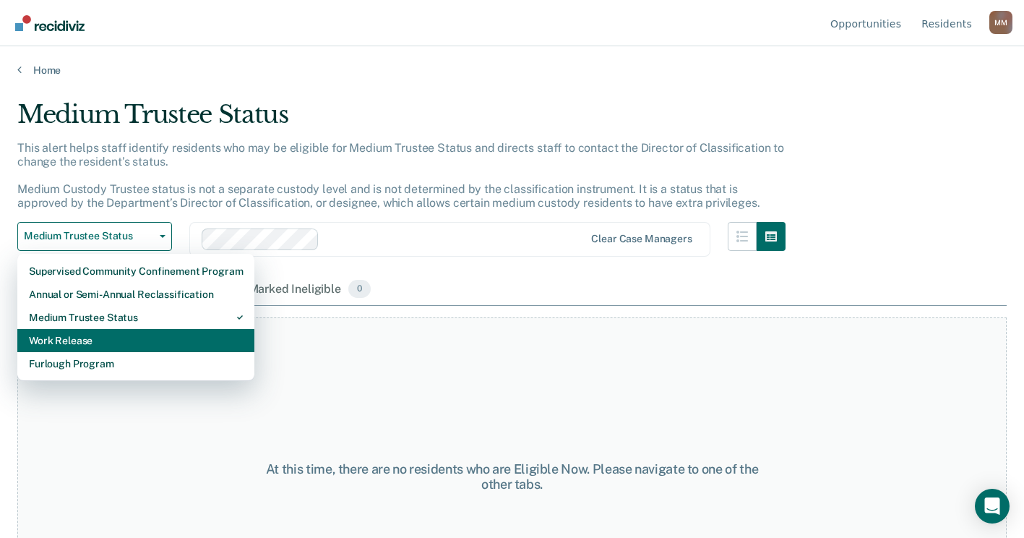
click at [124, 338] on div "Work Release" at bounding box center [136, 340] width 214 height 23
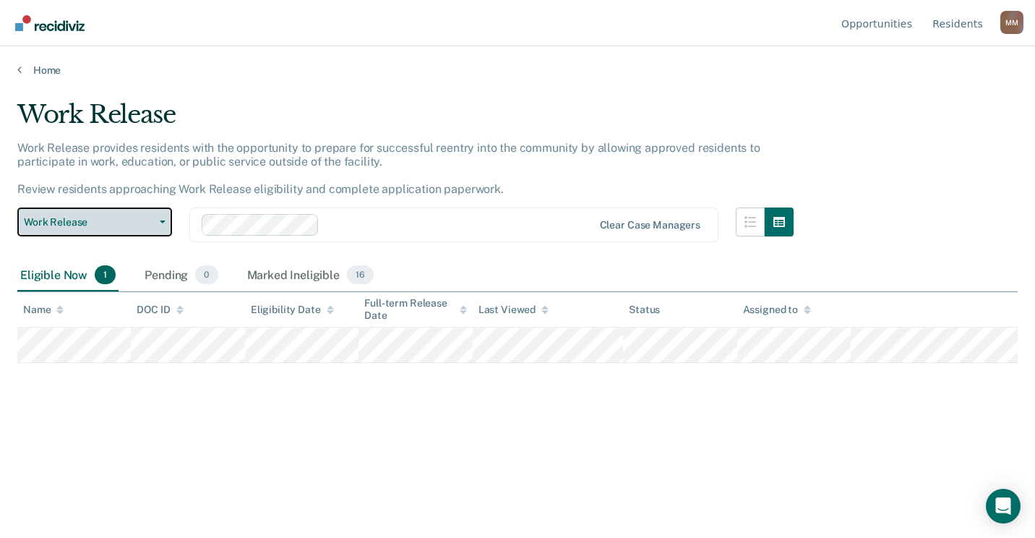
click at [159, 218] on button "Work Release" at bounding box center [94, 221] width 155 height 29
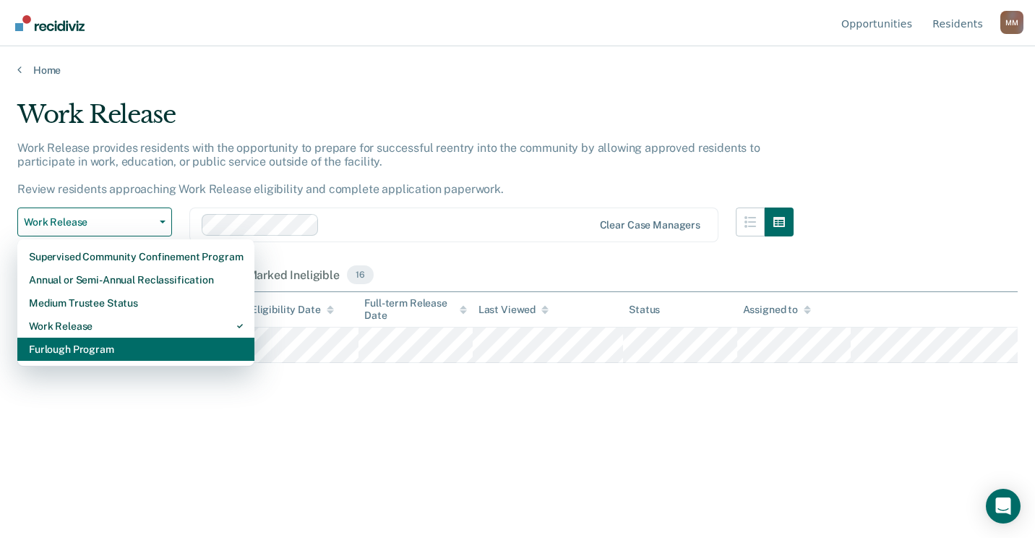
click at [95, 343] on div "Furlough Program" at bounding box center [136, 349] width 214 height 23
